Goal: Task Accomplishment & Management: Complete application form

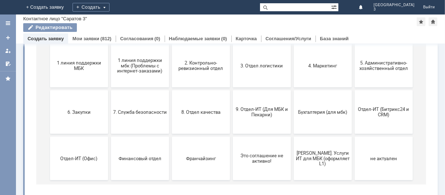
scroll to position [96, 0]
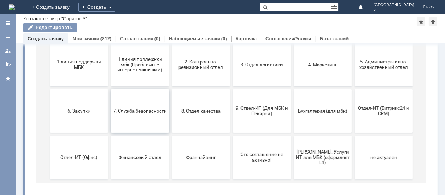
click at [127, 112] on span "7. Служба безопасности" at bounding box center [140, 110] width 54 height 5
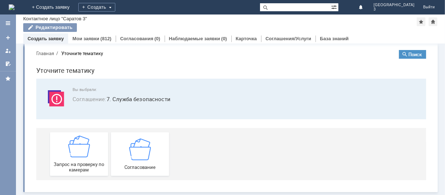
scroll to position [8, 0]
click at [80, 159] on div "Запрос на проверку по камерам" at bounding box center [79, 154] width 54 height 37
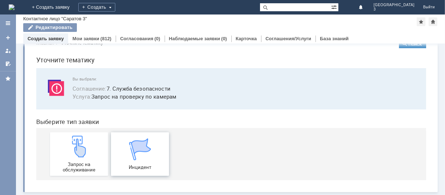
scroll to position [18, 0]
click at [80, 157] on div "Запрос на обслуживание" at bounding box center [79, 154] width 54 height 37
click at [139, 151] on img at bounding box center [140, 150] width 22 height 22
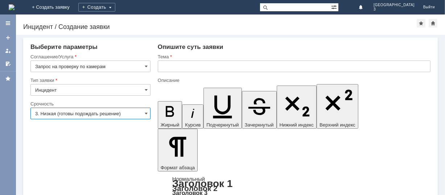
click at [132, 114] on input "3. Низкая (готовы подождать решение)" at bounding box center [90, 114] width 120 height 12
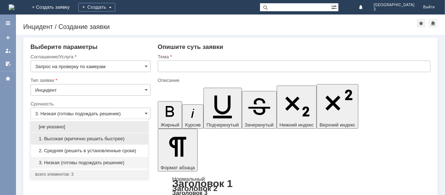
click at [85, 139] on span "1. Высокая (критично решить быстрее)" at bounding box center [89, 139] width 108 height 6
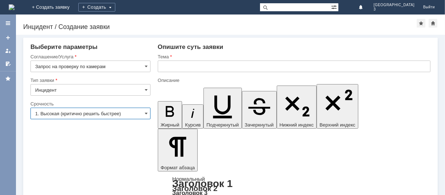
type input "1. Высокая (критично решить быстрее)"
click at [201, 64] on input "text" at bounding box center [294, 67] width 273 height 12
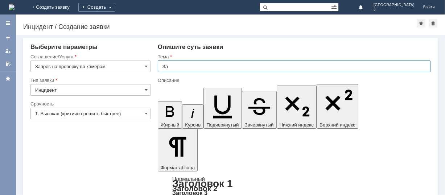
type input "З"
type input "Проверка по камерам"
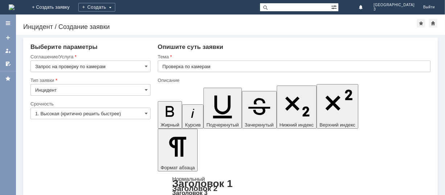
drag, startPoint x: 370, startPoint y: 1941, endPoint x: 212, endPoint y: 1842, distance: 186.7
